Goal: Information Seeking & Learning: Learn about a topic

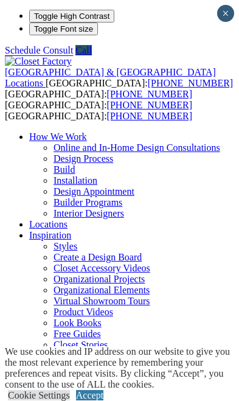
click at [103, 390] on link "Accept" at bounding box center [89, 395] width 27 height 10
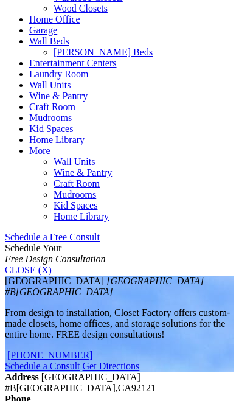
scroll to position [630, 0]
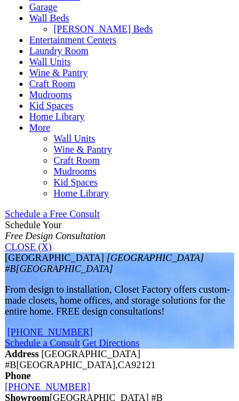
click at [0, 0] on div at bounding box center [0, 0] width 0 height 0
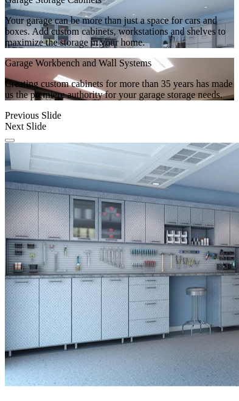
scroll to position [1610, 0]
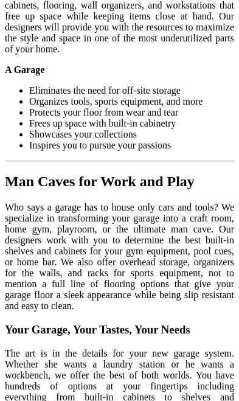
scroll to position [2246, 0]
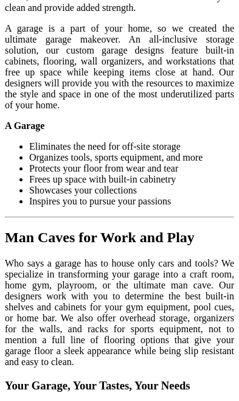
scroll to position [2192, 0]
